Goal: Information Seeking & Learning: Learn about a topic

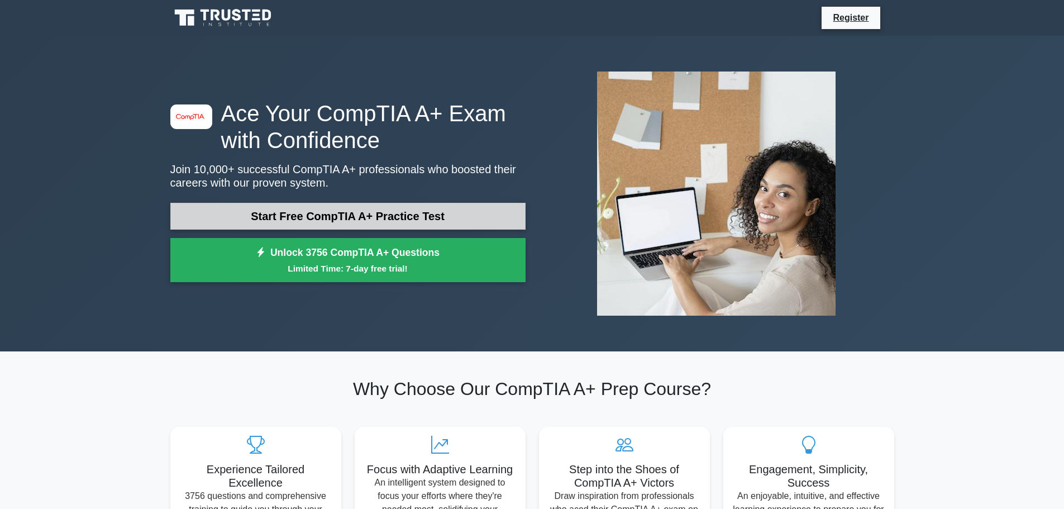
click at [311, 215] on link "Start Free CompTIA A+ Practice Test" at bounding box center [347, 216] width 355 height 27
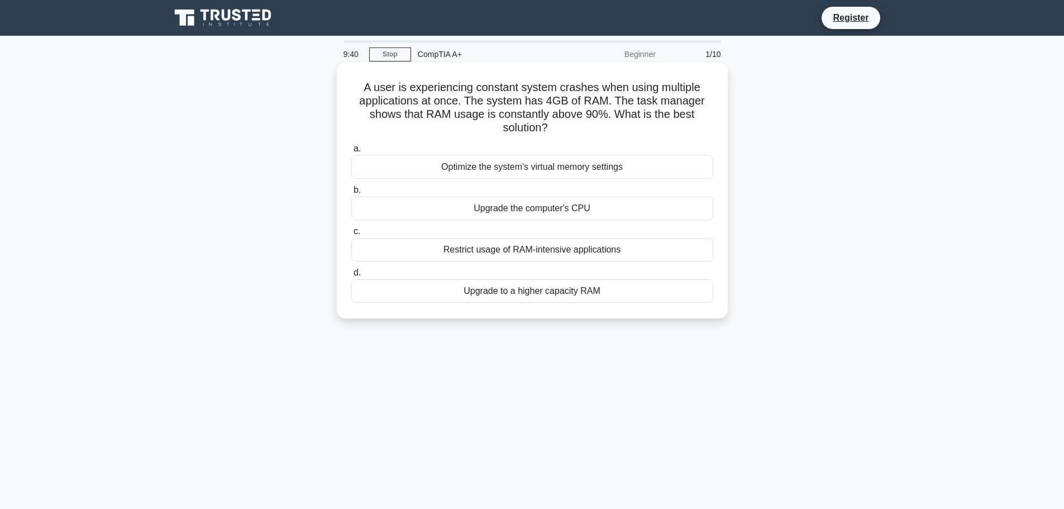
click at [541, 255] on div "Restrict usage of RAM-intensive applications" at bounding box center [532, 249] width 362 height 23
click at [351, 235] on input "c. Restrict usage of RAM-intensive applications" at bounding box center [351, 231] width 0 height 7
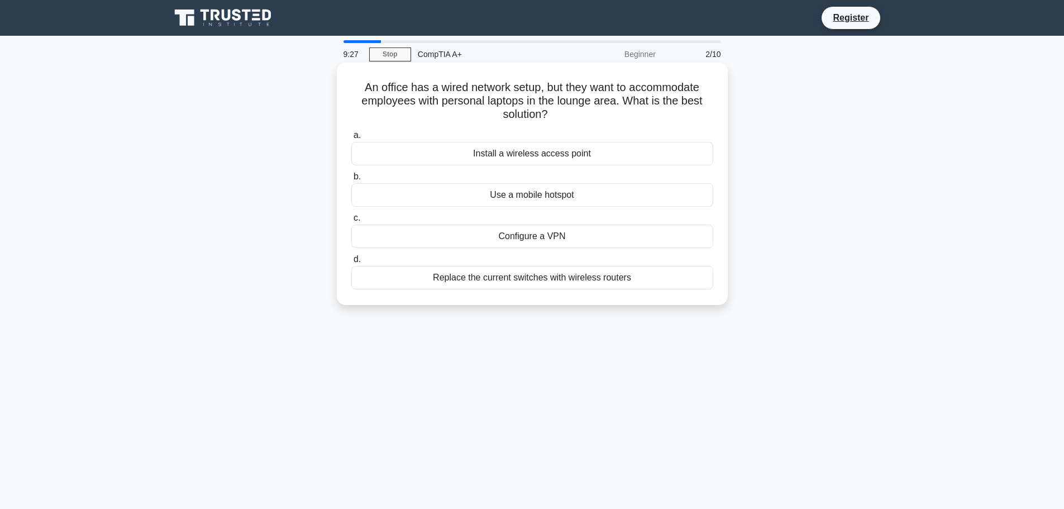
click at [479, 160] on div "Install a wireless access point" at bounding box center [532, 153] width 362 height 23
click at [351, 139] on input "a. Install a wireless access point" at bounding box center [351, 135] width 0 height 7
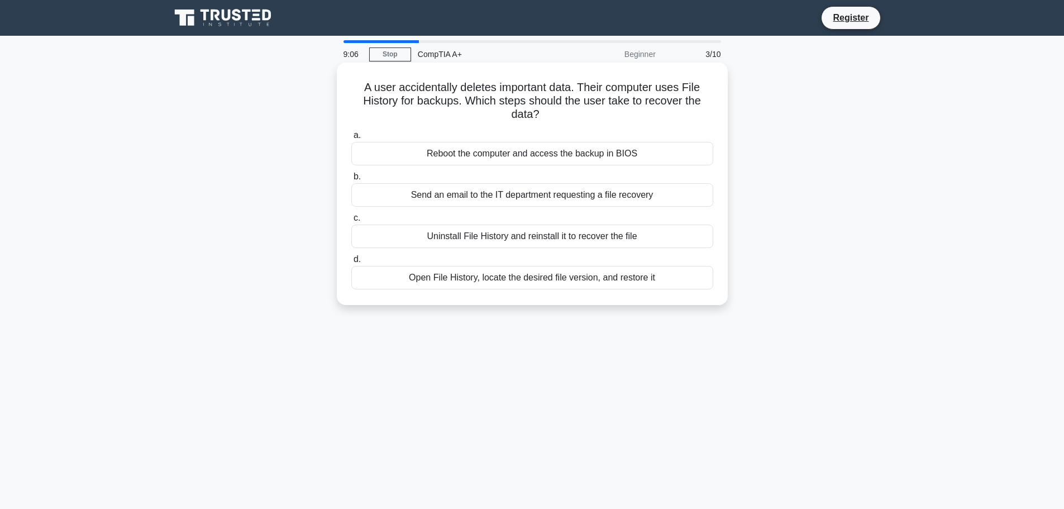
click at [470, 283] on div "Open File History, locate the desired file version, and restore it" at bounding box center [532, 277] width 362 height 23
click at [351, 263] on input "d. Open File History, locate the desired file version, and restore it" at bounding box center [351, 259] width 0 height 7
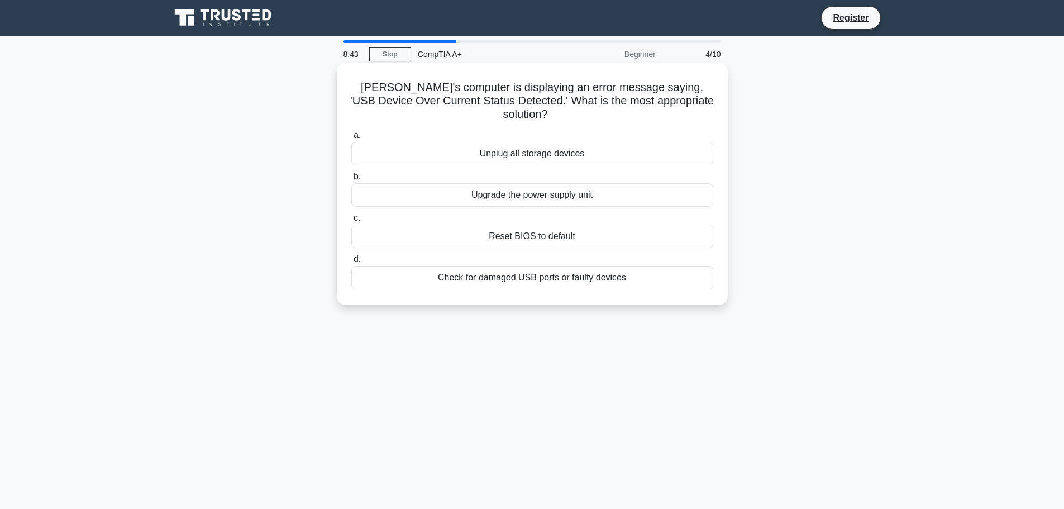
click at [508, 266] on div "Check for damaged USB ports or faulty devices" at bounding box center [532, 277] width 362 height 23
click at [351, 263] on input "d. Check for damaged USB ports or faulty devices" at bounding box center [351, 259] width 0 height 7
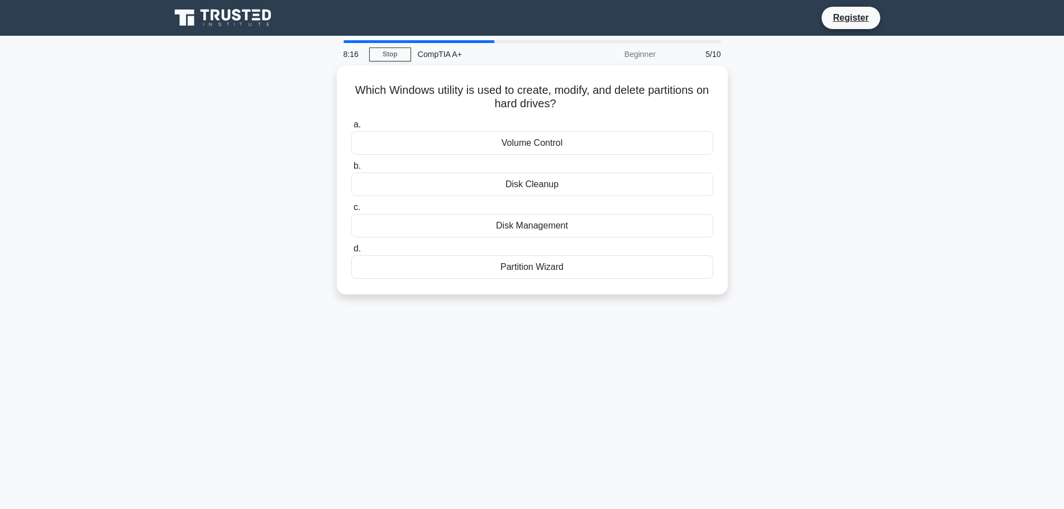
click at [201, 190] on div "Which Windows utility is used to create, modify, and delete partitions on hard …" at bounding box center [532, 186] width 737 height 242
click at [453, 225] on div "Disk Management" at bounding box center [532, 222] width 362 height 23
click at [351, 208] on input "c. Disk Management" at bounding box center [351, 204] width 0 height 7
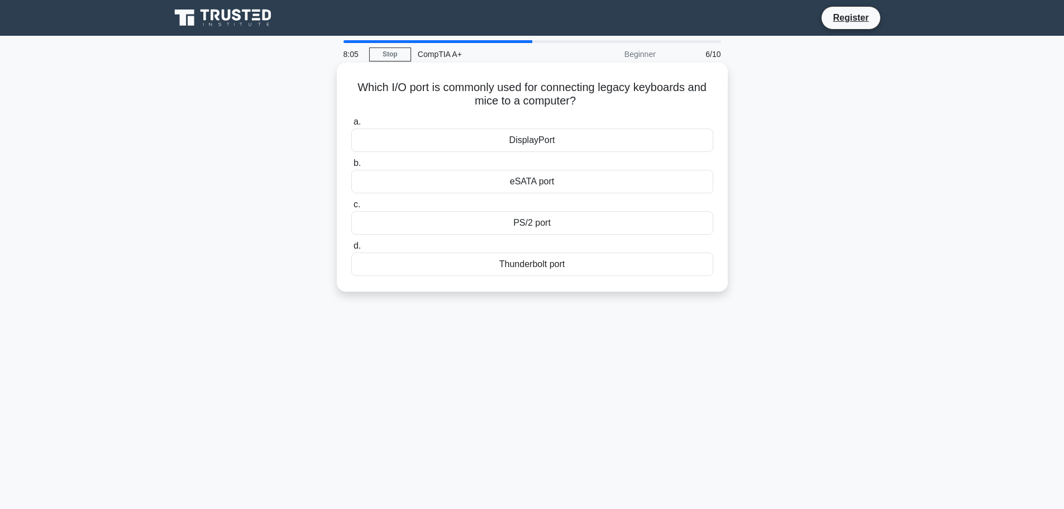
click at [520, 185] on div "eSATA port" at bounding box center [532, 181] width 362 height 23
click at [351, 167] on input "b. eSATA port" at bounding box center [351, 163] width 0 height 7
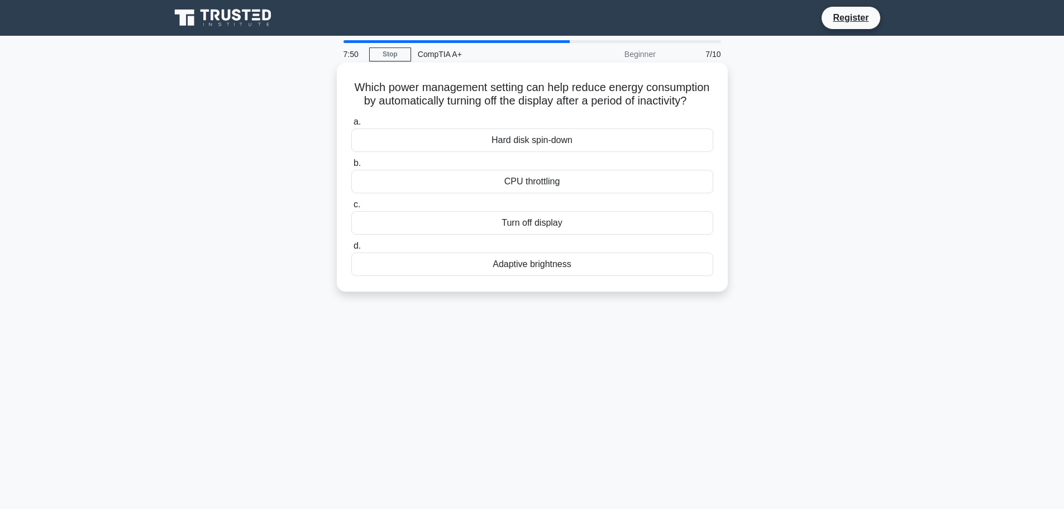
click at [492, 235] on div "Turn off display" at bounding box center [532, 222] width 362 height 23
click at [351, 208] on input "c. Turn off display" at bounding box center [351, 204] width 0 height 7
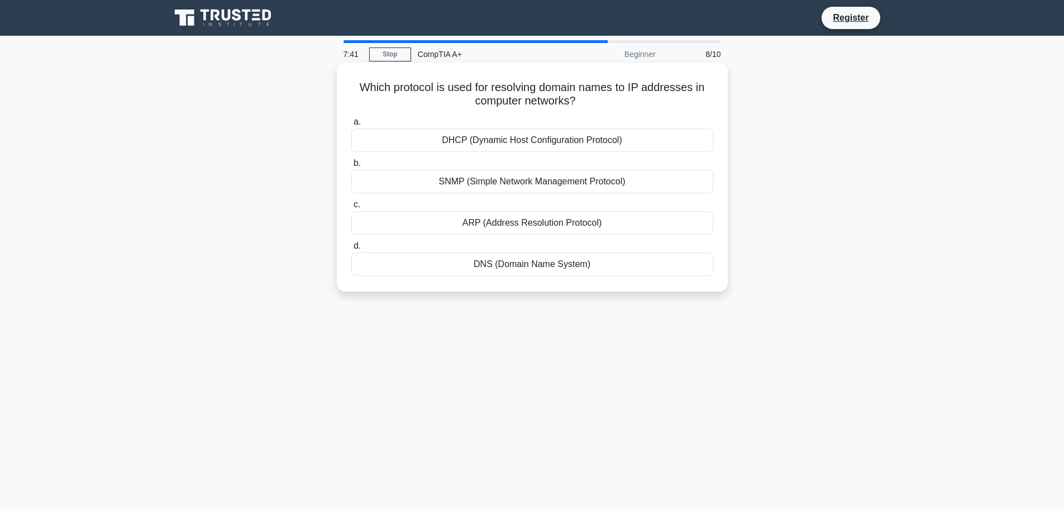
click at [538, 265] on div "DNS (Domain Name System)" at bounding box center [532, 264] width 362 height 23
click at [351, 250] on input "d. DNS (Domain Name System)" at bounding box center [351, 245] width 0 height 7
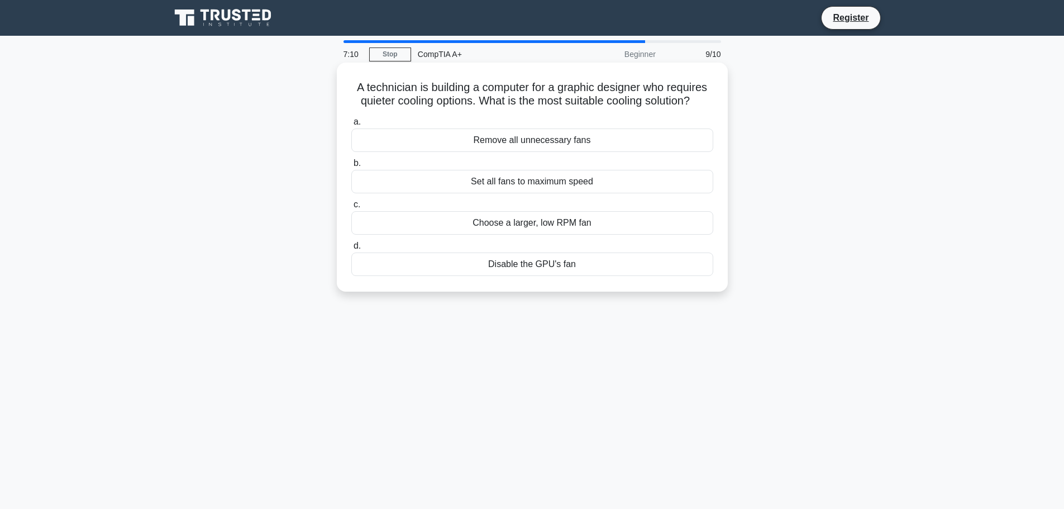
click at [506, 221] on div "Choose a larger, low RPM fan" at bounding box center [532, 222] width 362 height 23
click at [351, 208] on input "c. Choose a larger, low RPM fan" at bounding box center [351, 204] width 0 height 7
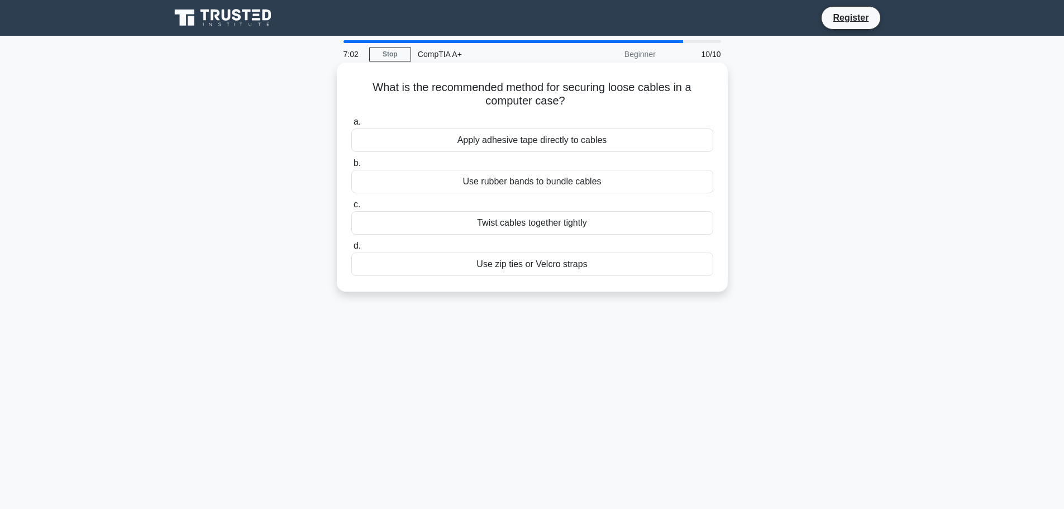
click at [479, 266] on div "Use zip ties or Velcro straps" at bounding box center [532, 264] width 362 height 23
click at [351, 250] on input "d. Use zip ties or Velcro straps" at bounding box center [351, 245] width 0 height 7
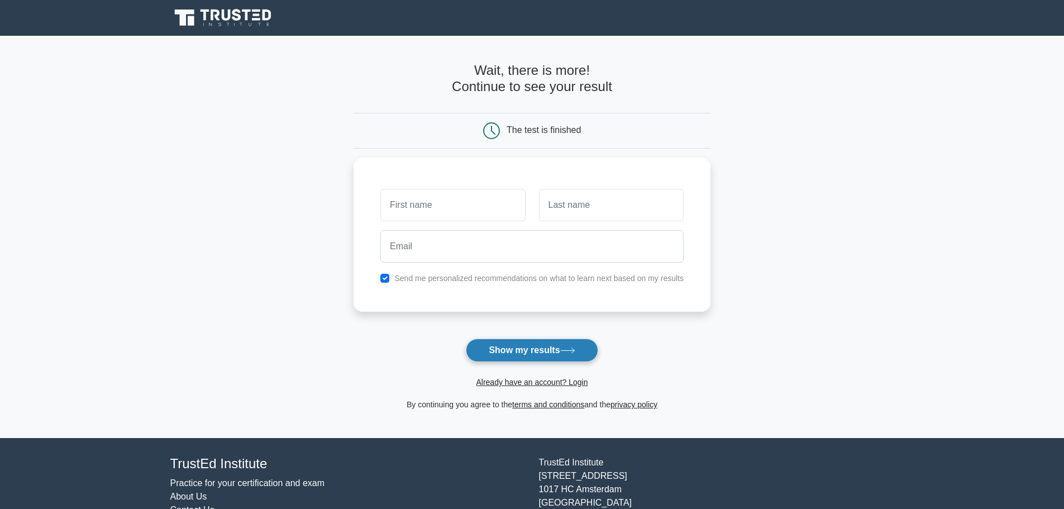
click at [543, 344] on button "Show my results" at bounding box center [532, 350] width 132 height 23
click at [460, 196] on input "text" at bounding box center [452, 202] width 145 height 32
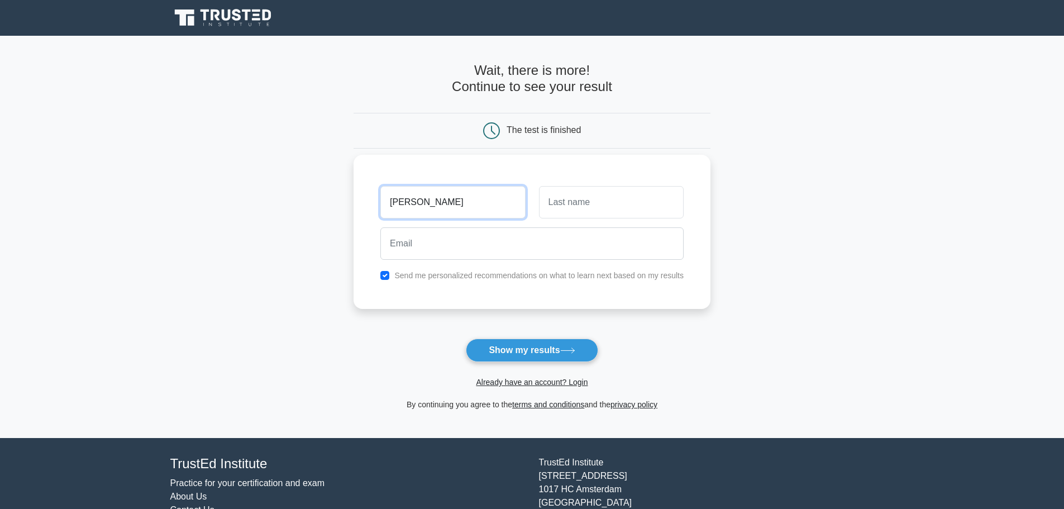
type input "[PERSON_NAME]"
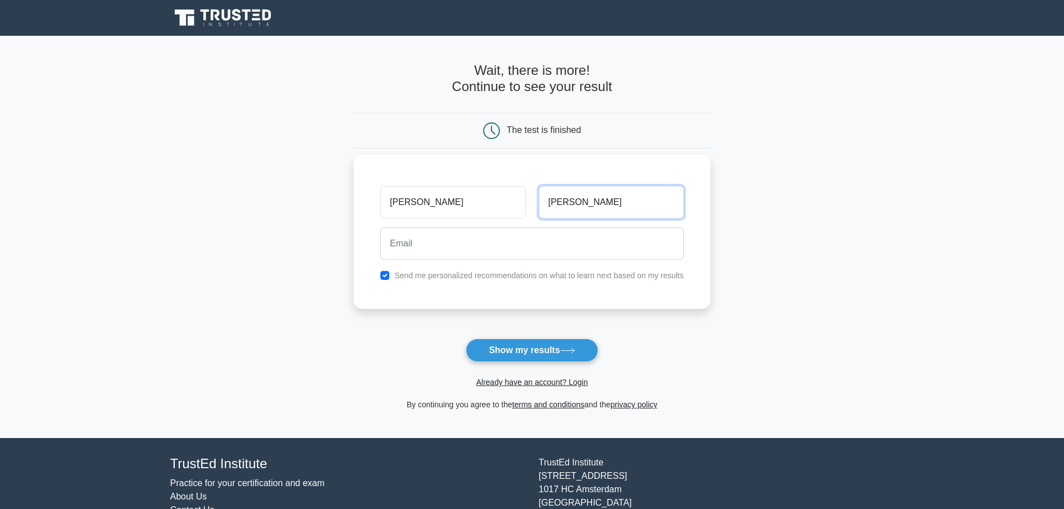
type input "[PERSON_NAME]"
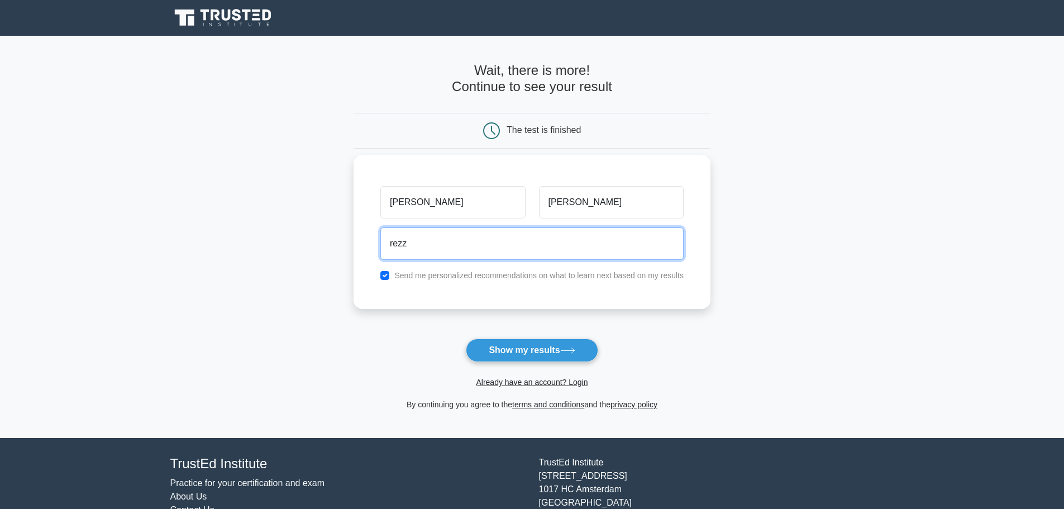
type input "[EMAIL_ADDRESS][DOMAIN_NAME]"
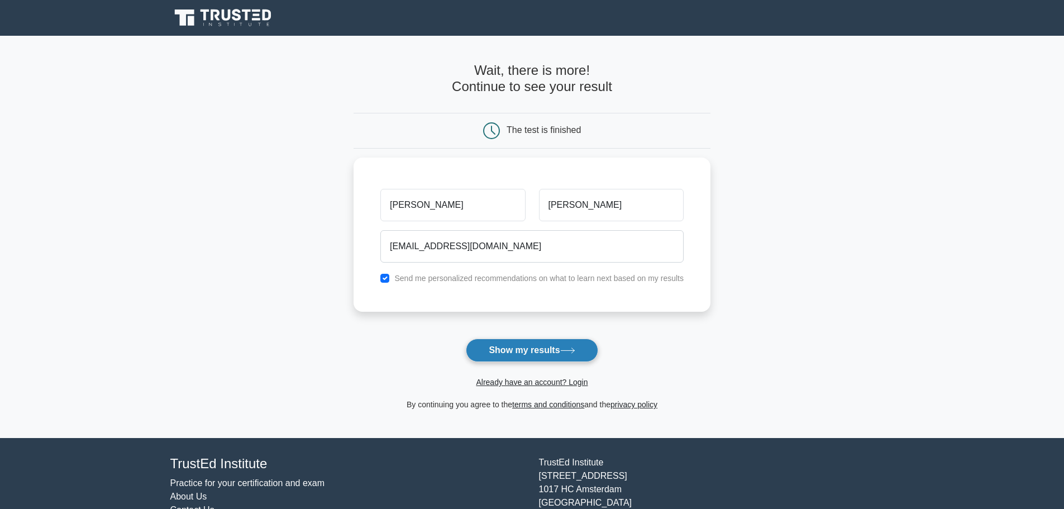
click at [529, 358] on button "Show my results" at bounding box center [532, 350] width 132 height 23
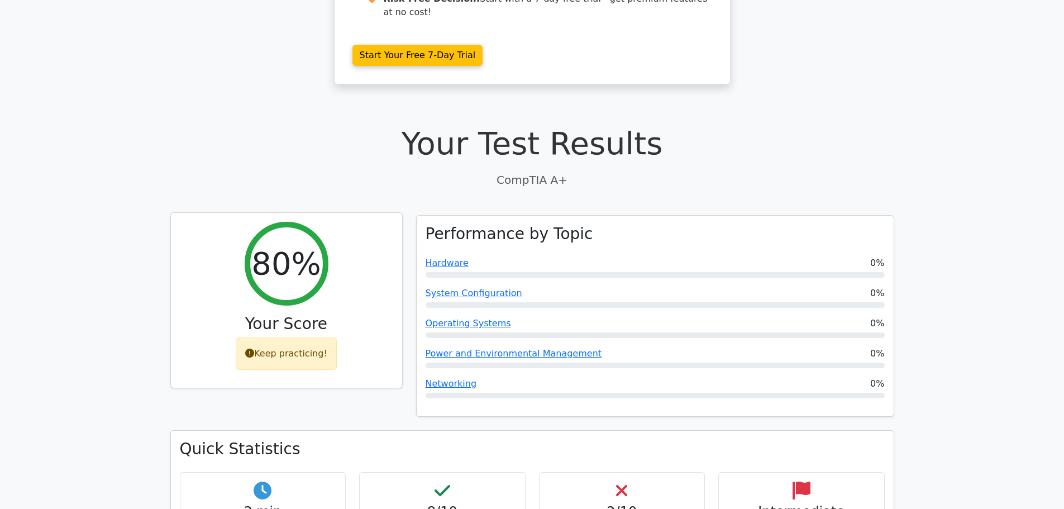
scroll to position [223, 0]
